Goal: Information Seeking & Learning: Check status

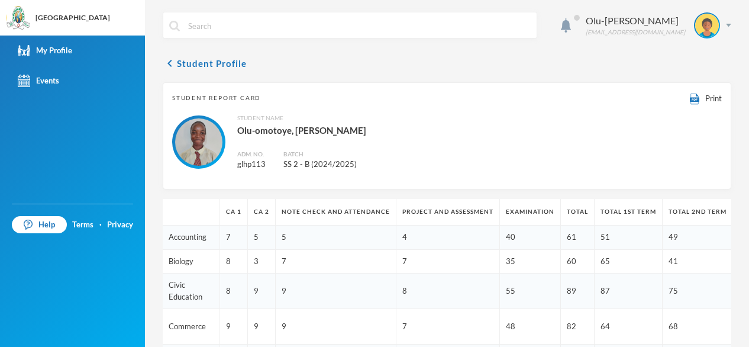
scroll to position [248, 0]
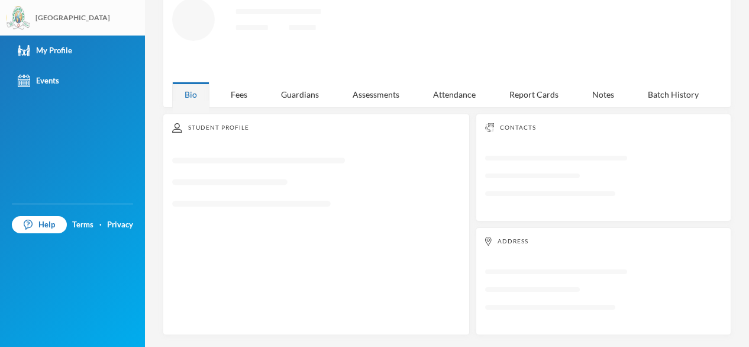
scroll to position [63, 0]
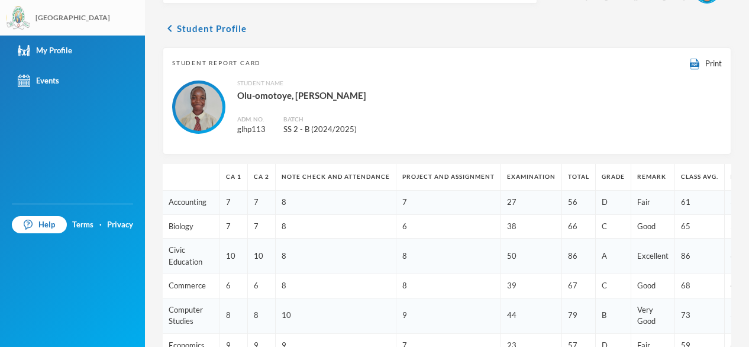
scroll to position [63, 0]
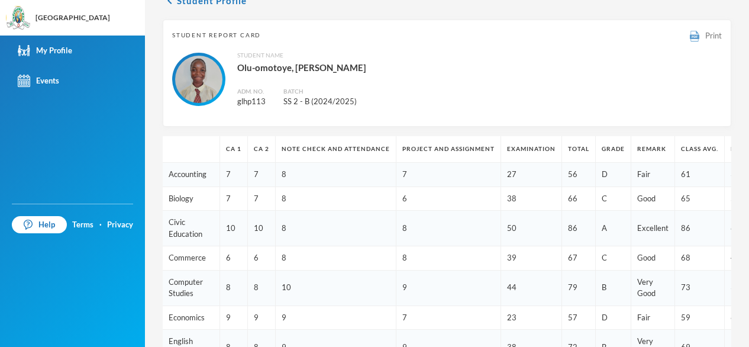
click at [690, 40] on img at bounding box center [694, 36] width 9 height 11
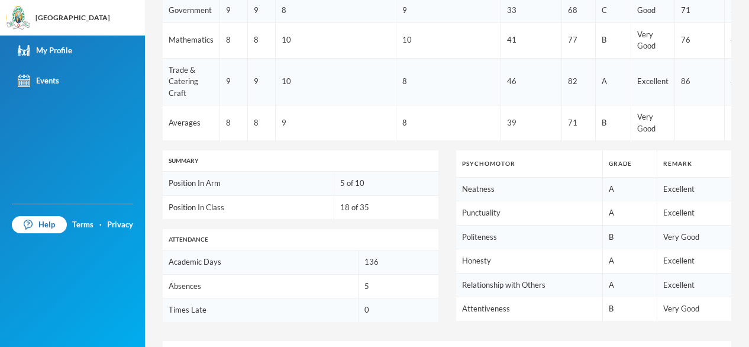
scroll to position [582, 0]
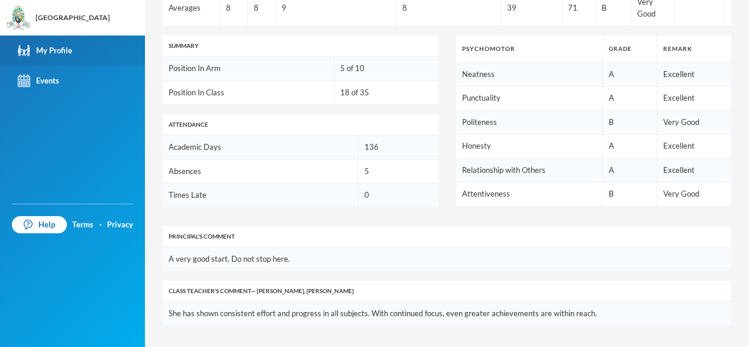
click at [63, 56] on div "My Profile" at bounding box center [45, 50] width 54 height 12
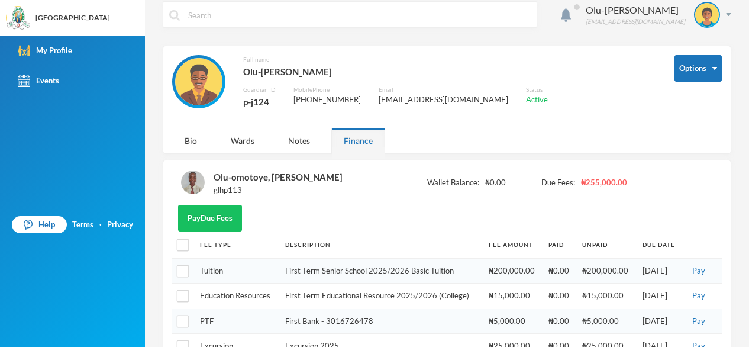
scroll to position [13, 0]
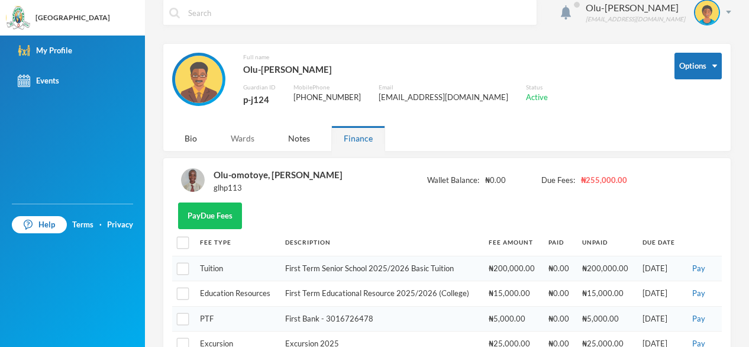
click at [241, 143] on div "Wards" at bounding box center [242, 137] width 49 height 25
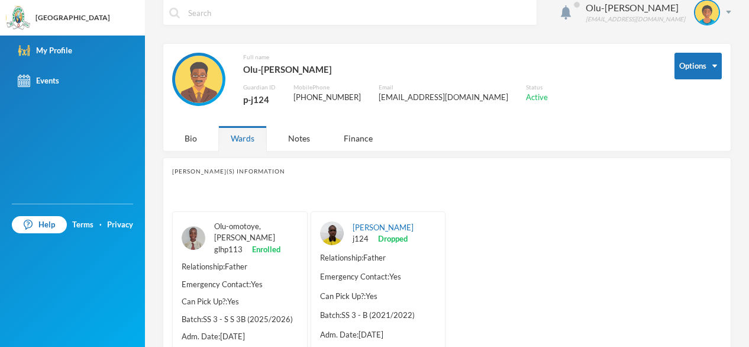
click at [250, 234] on link "Olu-omotoye, [PERSON_NAME]" at bounding box center [244, 231] width 61 height 21
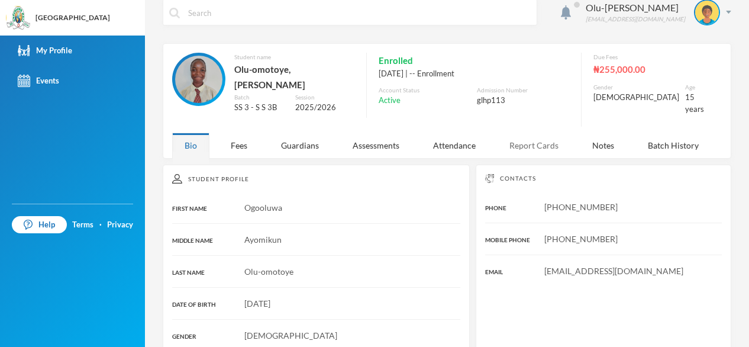
click at [517, 144] on div "Report Cards" at bounding box center [534, 145] width 74 height 25
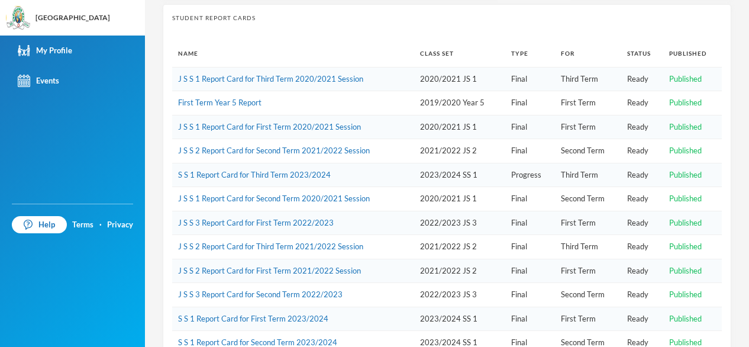
scroll to position [268, 0]
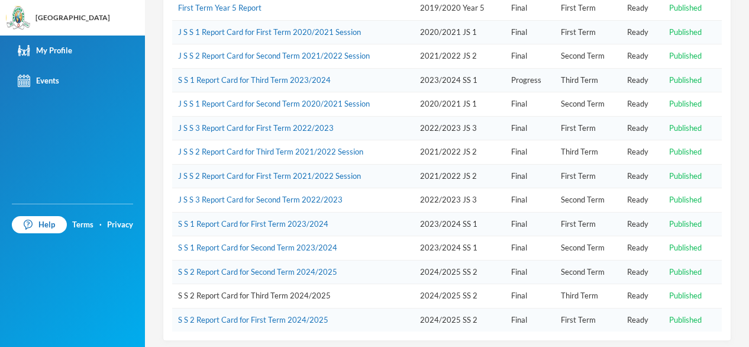
click at [247, 291] on link "S S 2 Report Card for Third Term 2024/2025" at bounding box center [254, 295] width 153 height 9
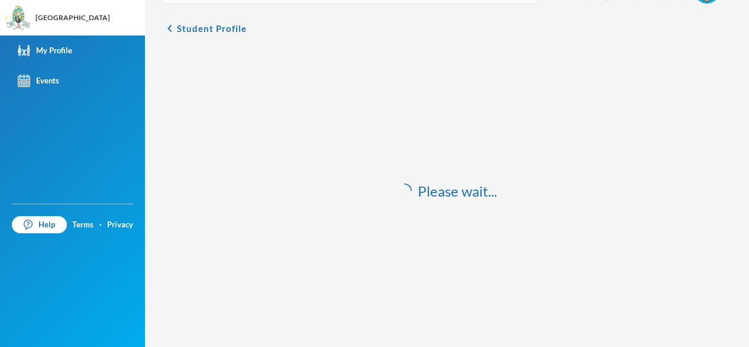
scroll to position [35, 0]
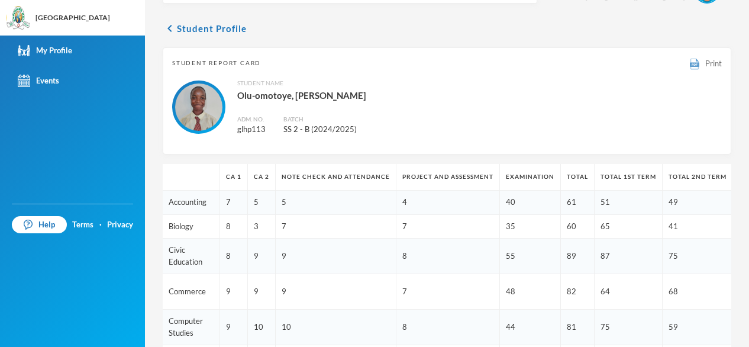
click at [690, 64] on img at bounding box center [694, 64] width 9 height 11
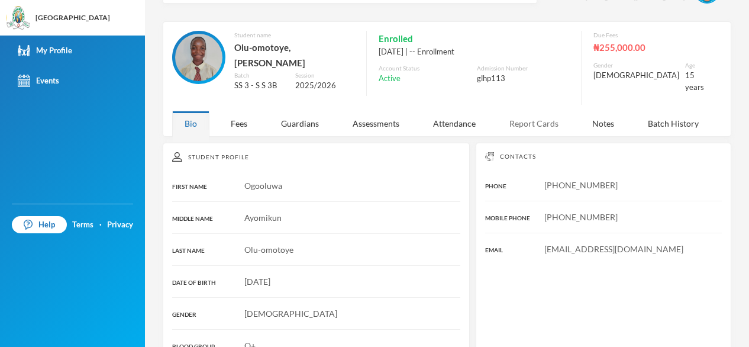
click at [529, 121] on div "Report Cards" at bounding box center [534, 123] width 74 height 25
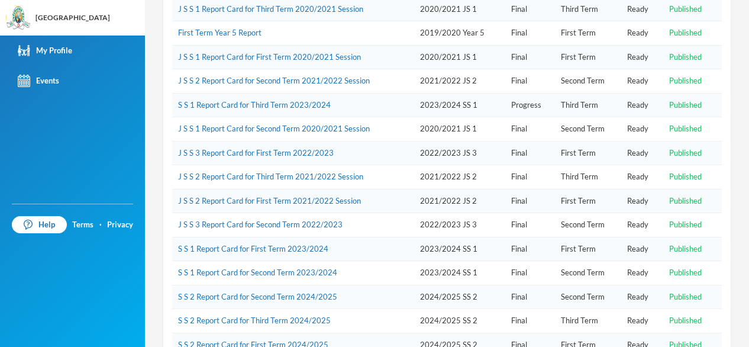
scroll to position [268, 0]
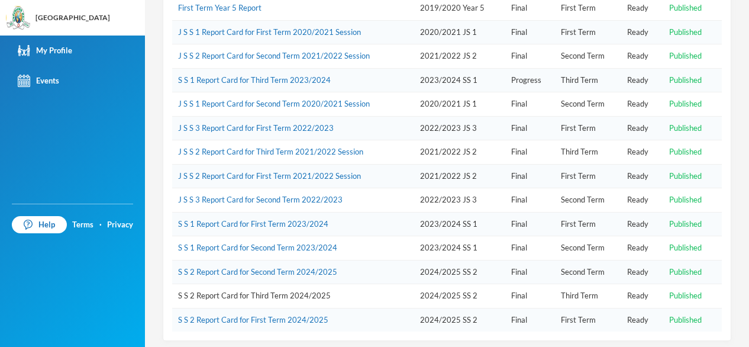
click at [283, 292] on link "S S 2 Report Card for Third Term 2024/2025" at bounding box center [254, 295] width 153 height 9
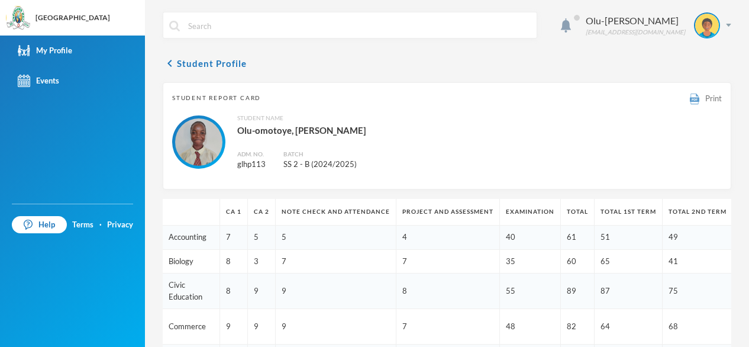
click at [690, 100] on img at bounding box center [694, 98] width 9 height 11
